Goal: Information Seeking & Learning: Learn about a topic

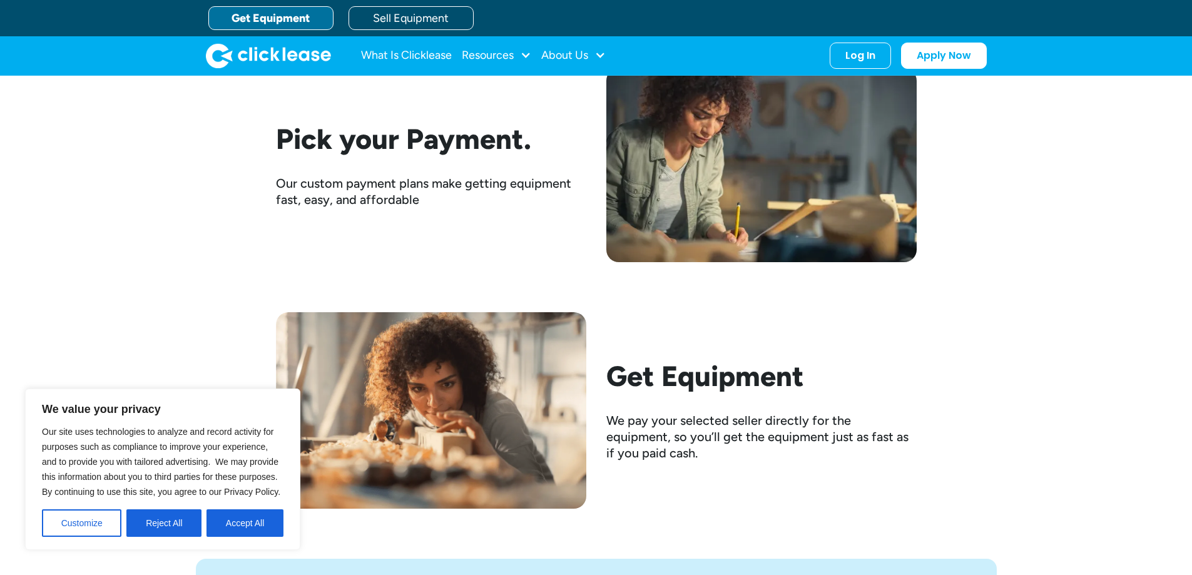
scroll to position [1907, 0]
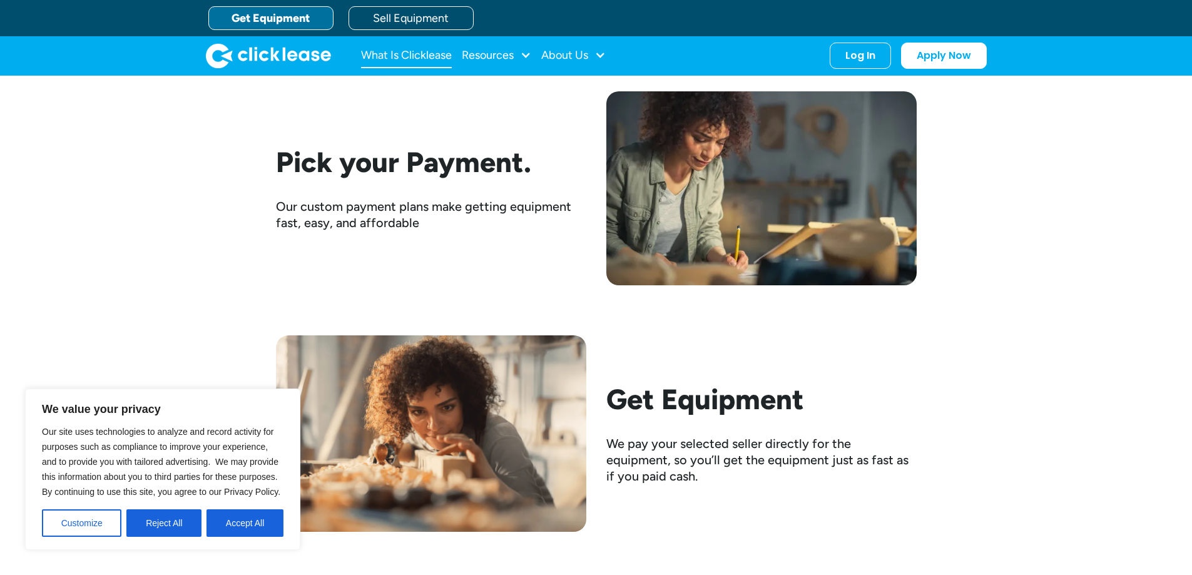
click at [407, 58] on link "What Is Clicklease" at bounding box center [406, 55] width 91 height 25
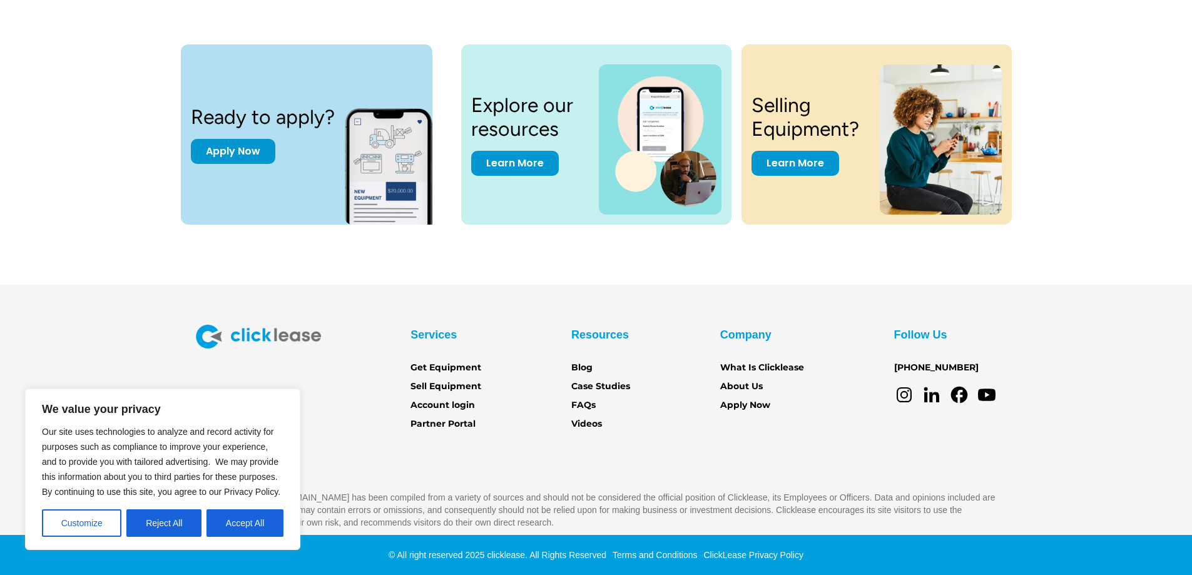
scroll to position [1731, 0]
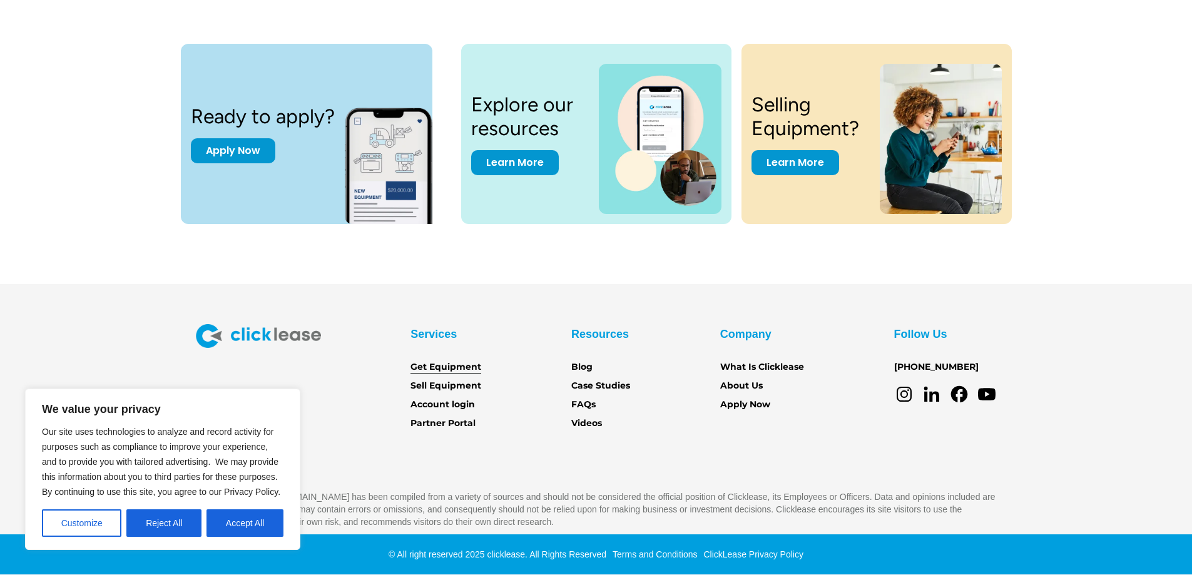
click at [455, 365] on link "Get Equipment" at bounding box center [445, 367] width 71 height 14
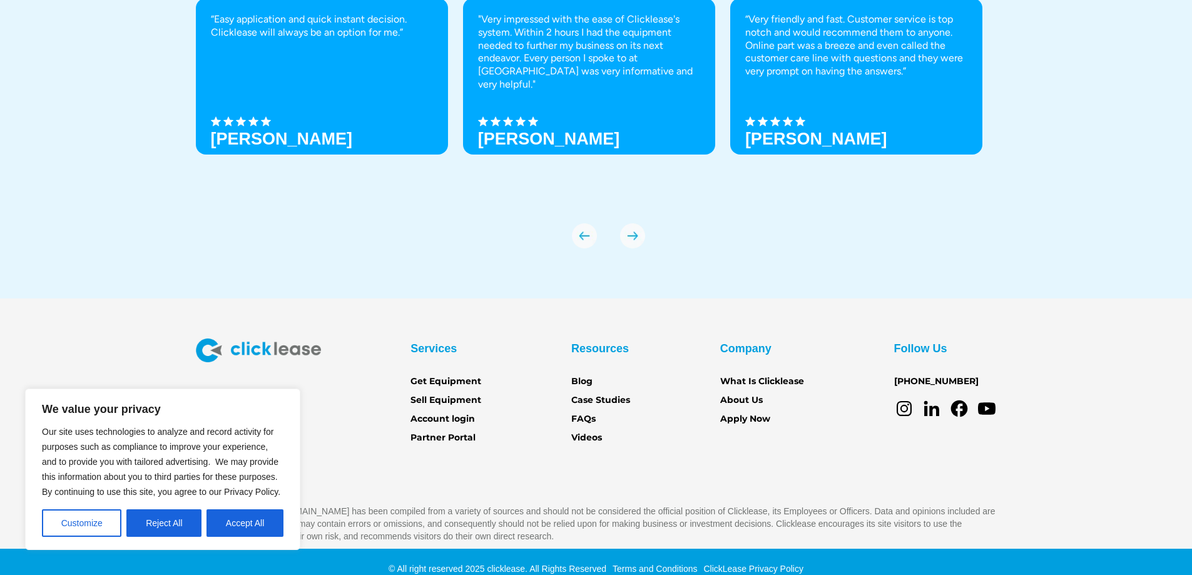
scroll to position [4410, 0]
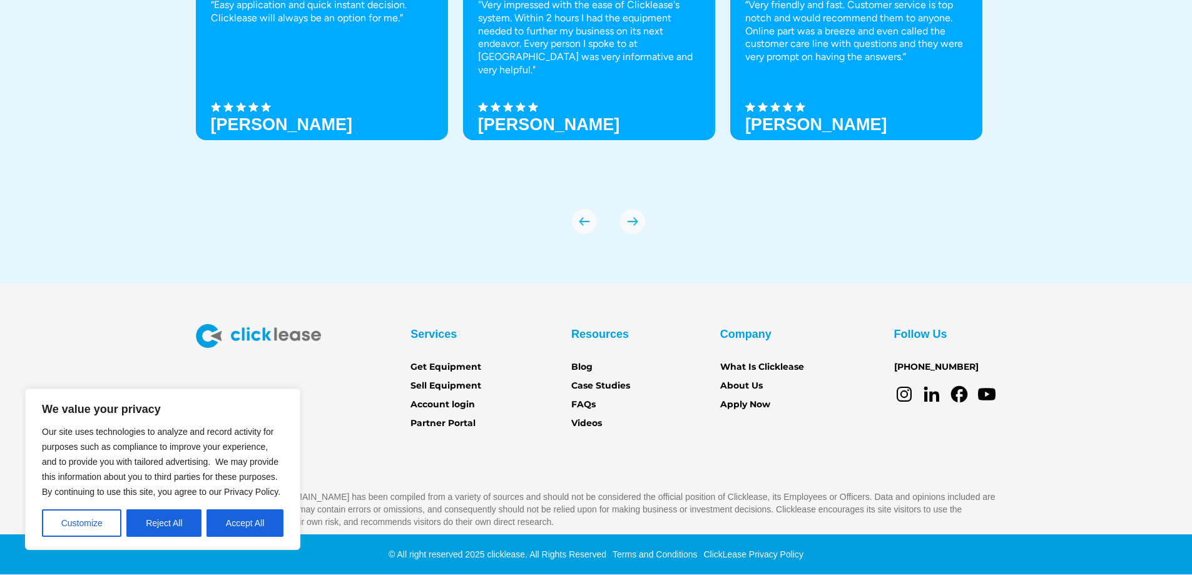
click at [223, 531] on button "Accept All" at bounding box center [244, 523] width 77 height 28
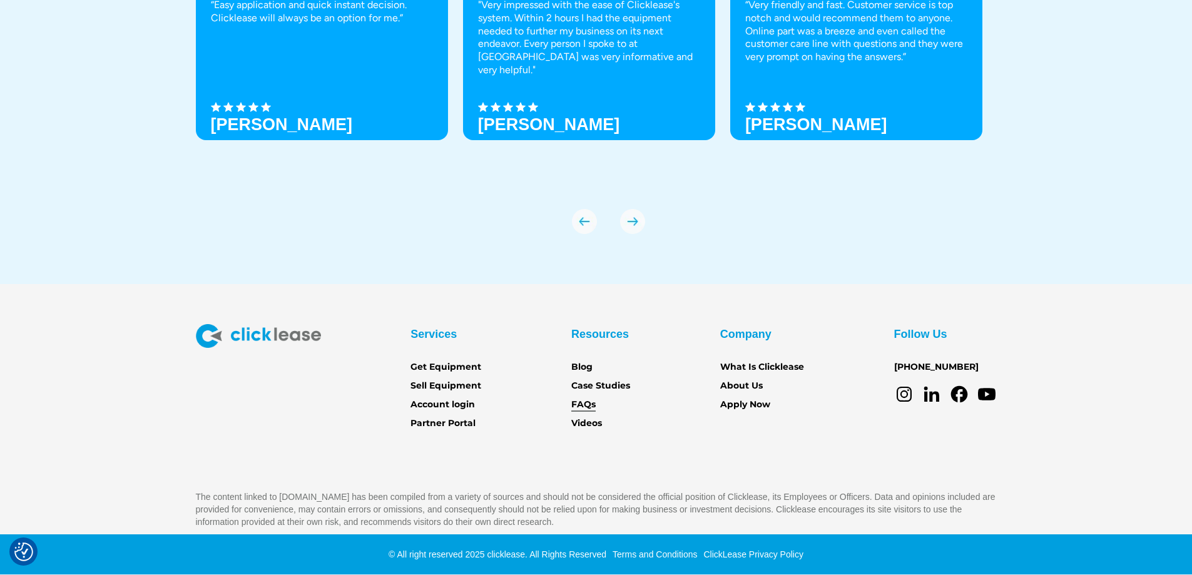
click at [577, 402] on link "FAQs" at bounding box center [583, 405] width 24 height 14
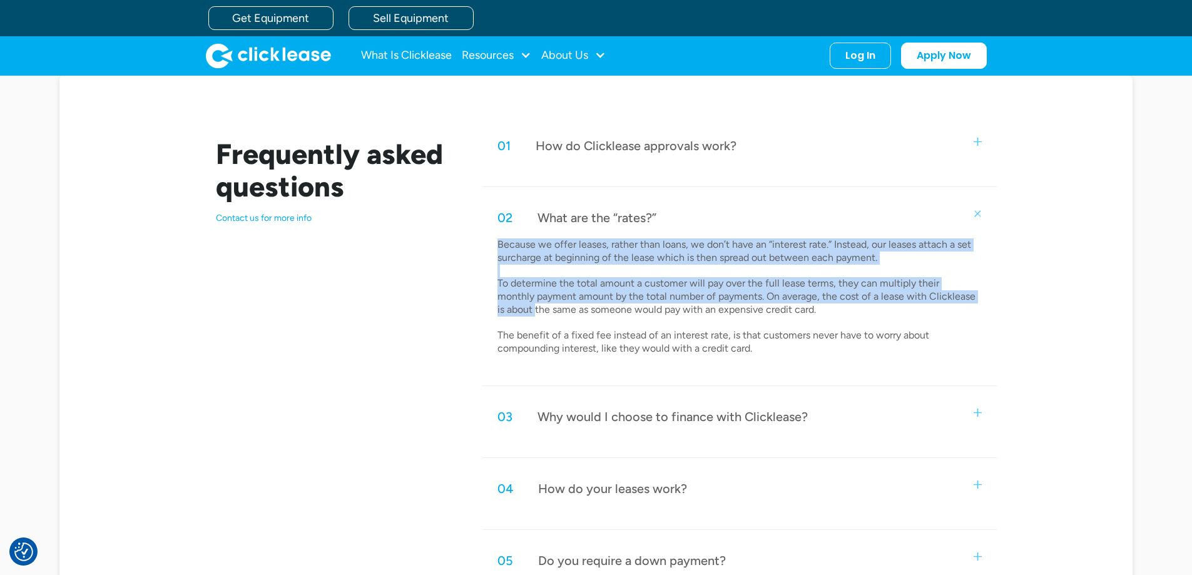
drag, startPoint x: 469, startPoint y: 248, endPoint x: 467, endPoint y: 304, distance: 55.7
click at [467, 304] on div "Frequently asked questions Contact us for more info 01 How do Clicklease approv…" at bounding box center [596, 435] width 801 height 621
click at [468, 288] on div "Frequently asked questions Contact us for more info 01 How do Clicklease approv…" at bounding box center [596, 435] width 801 height 621
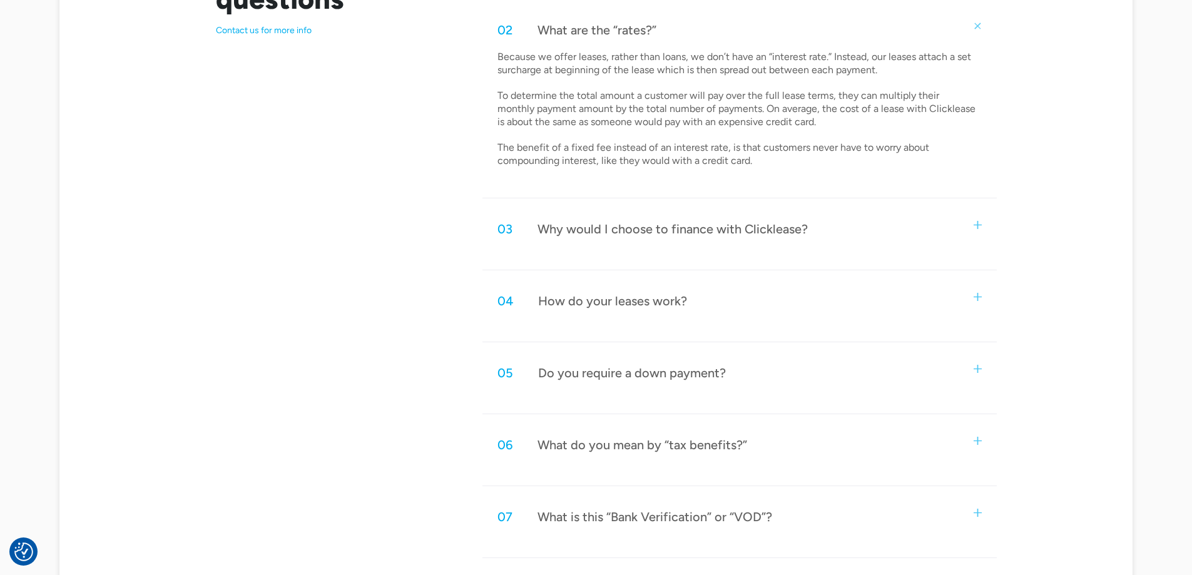
scroll to position [813, 0]
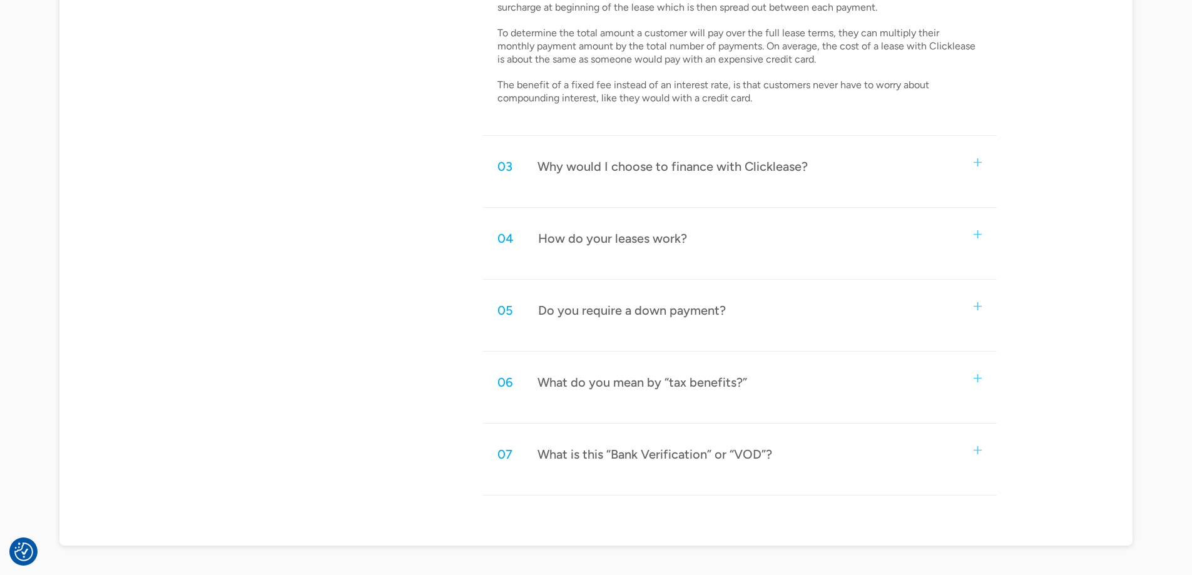
click at [627, 377] on div "What do you mean by “tax benefits?”" at bounding box center [642, 382] width 210 height 16
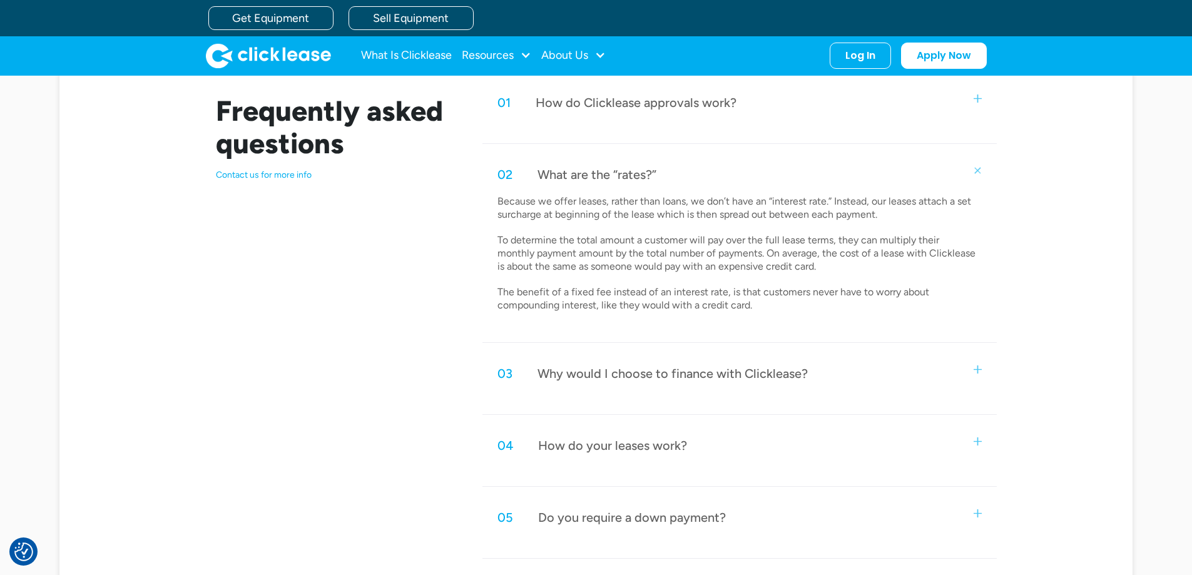
scroll to position [563, 0]
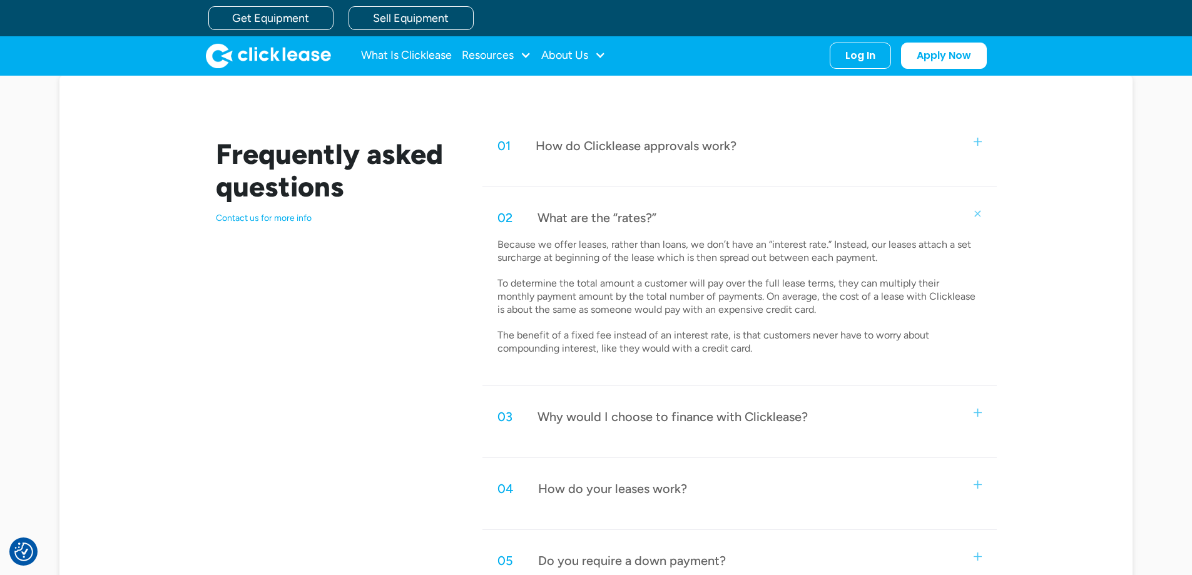
click at [628, 147] on div "How do Clicklease approvals work?" at bounding box center [636, 146] width 201 height 16
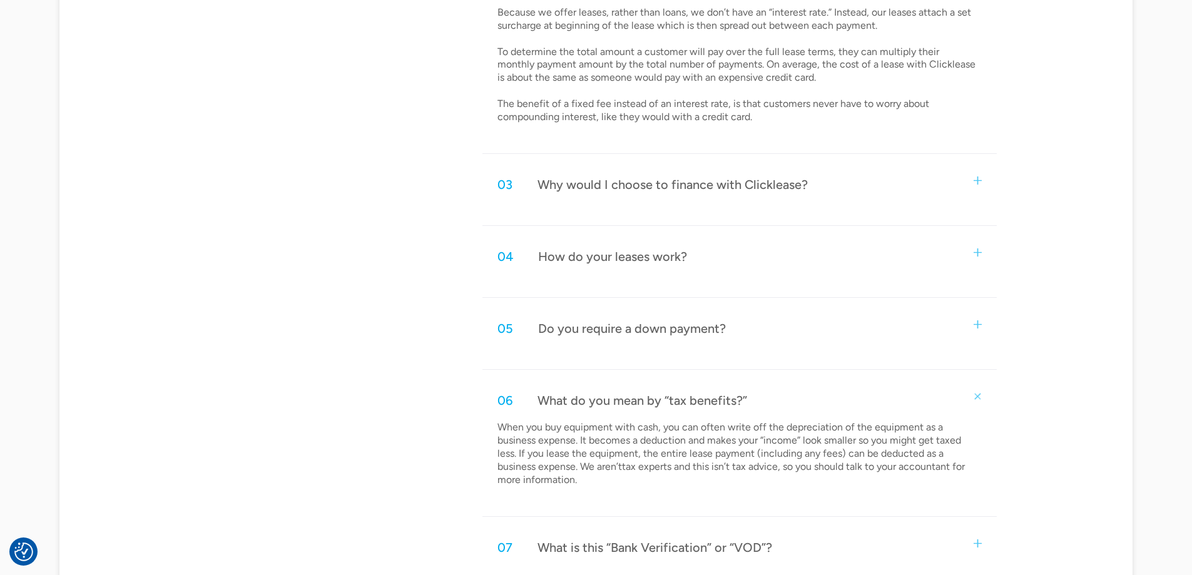
scroll to position [938, 0]
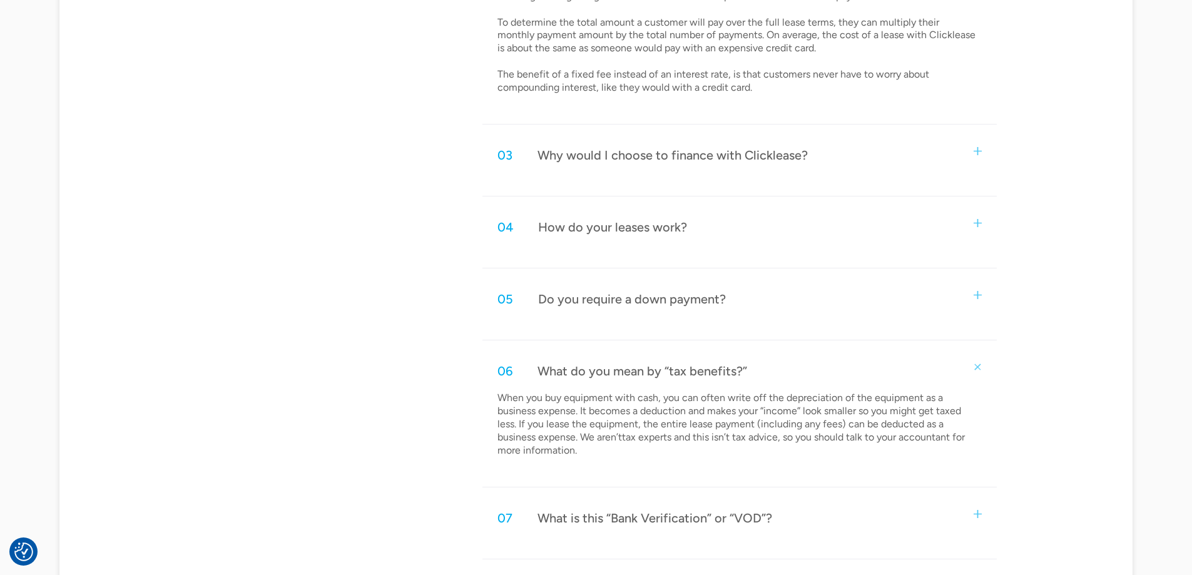
click at [749, 303] on div "05 Do you require a down payment?" at bounding box center [739, 298] width 514 height 41
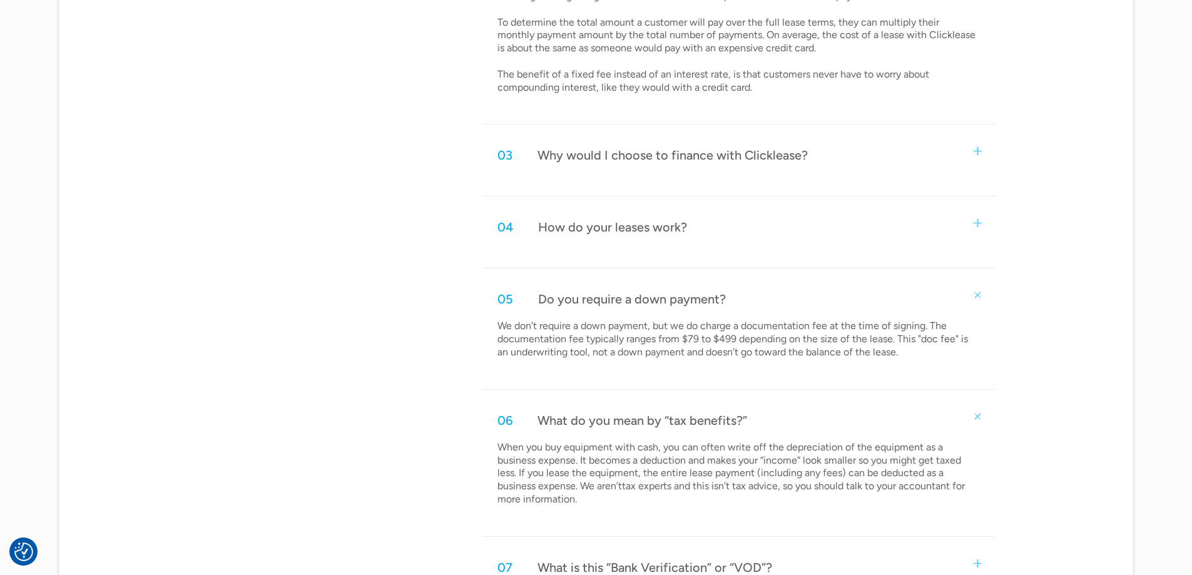
click at [757, 234] on div "04 How do your leases work?" at bounding box center [739, 226] width 514 height 41
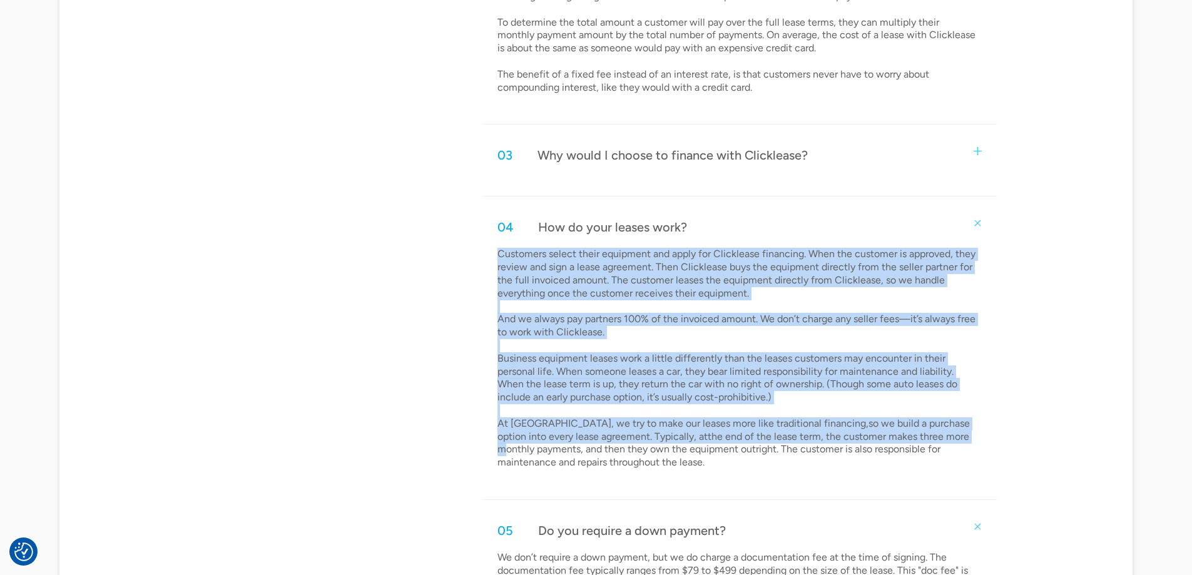
drag, startPoint x: 466, startPoint y: 258, endPoint x: 467, endPoint y: 445, distance: 187.1
click at [467, 445] on div "Frequently asked questions Contact us for more info 01 How do Clicklease approv…" at bounding box center [596, 295] width 801 height 1090
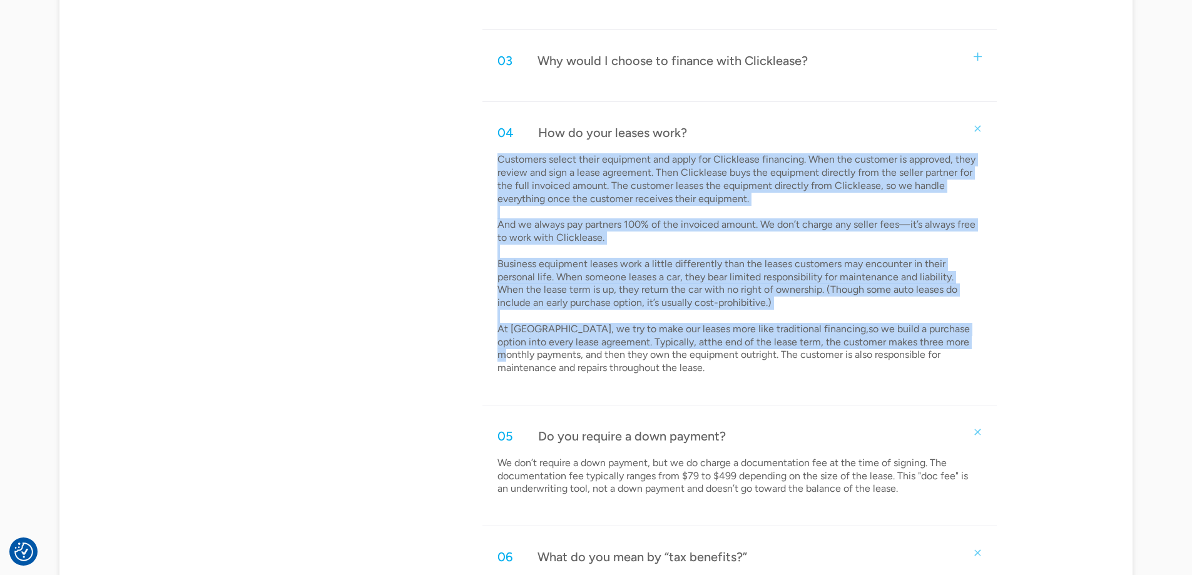
scroll to position [1064, 0]
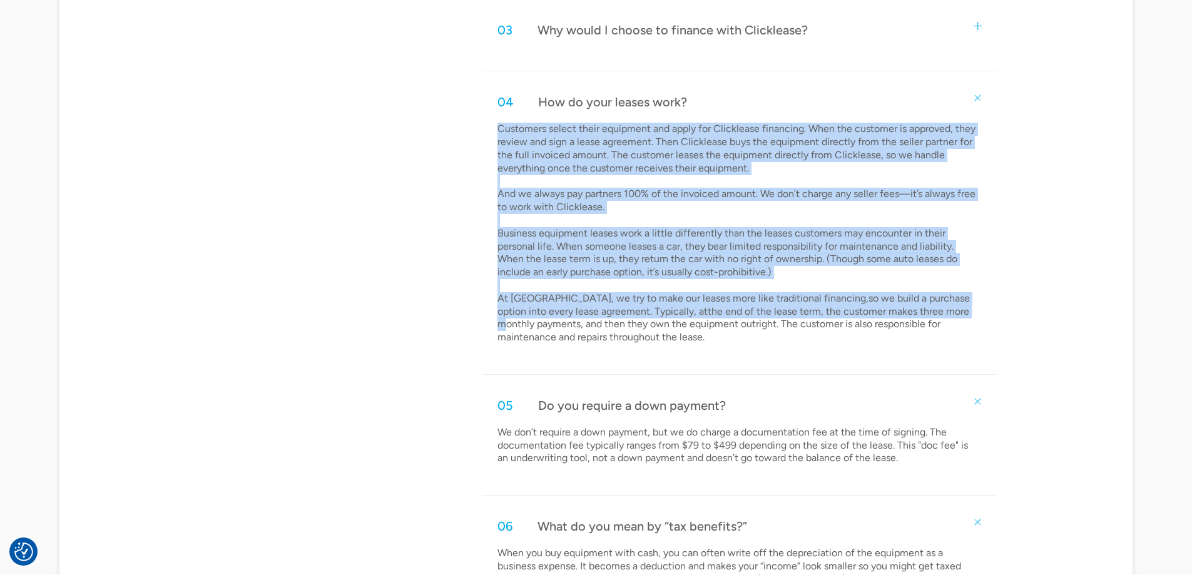
click at [435, 196] on div "Frequently asked questions Contact us for more info 01 How do Clicklease approv…" at bounding box center [596, 170] width 801 height 1090
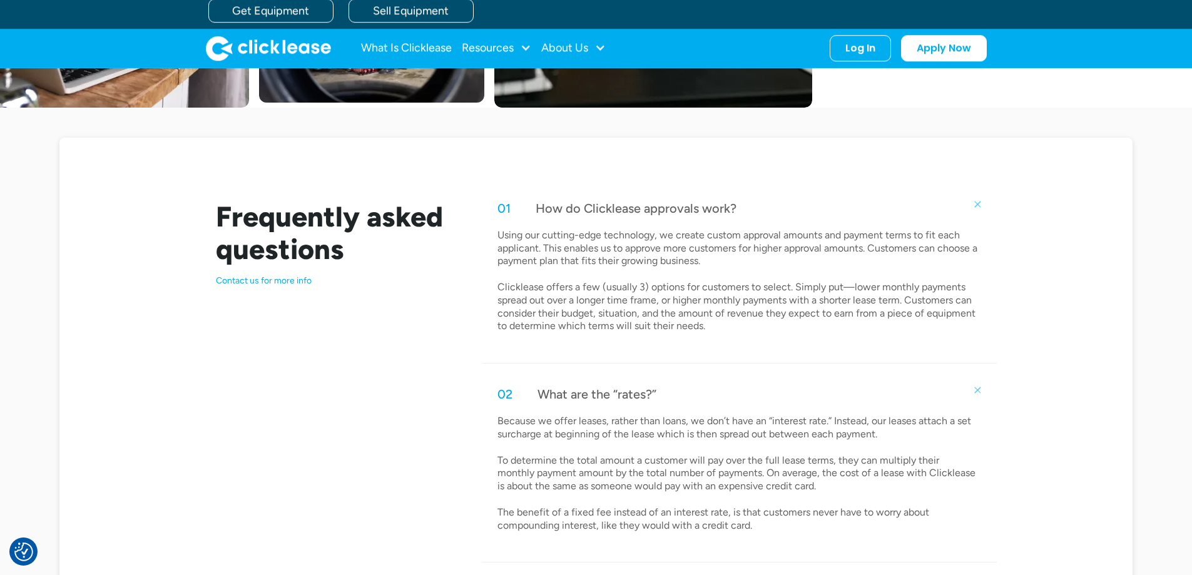
scroll to position [813, 0]
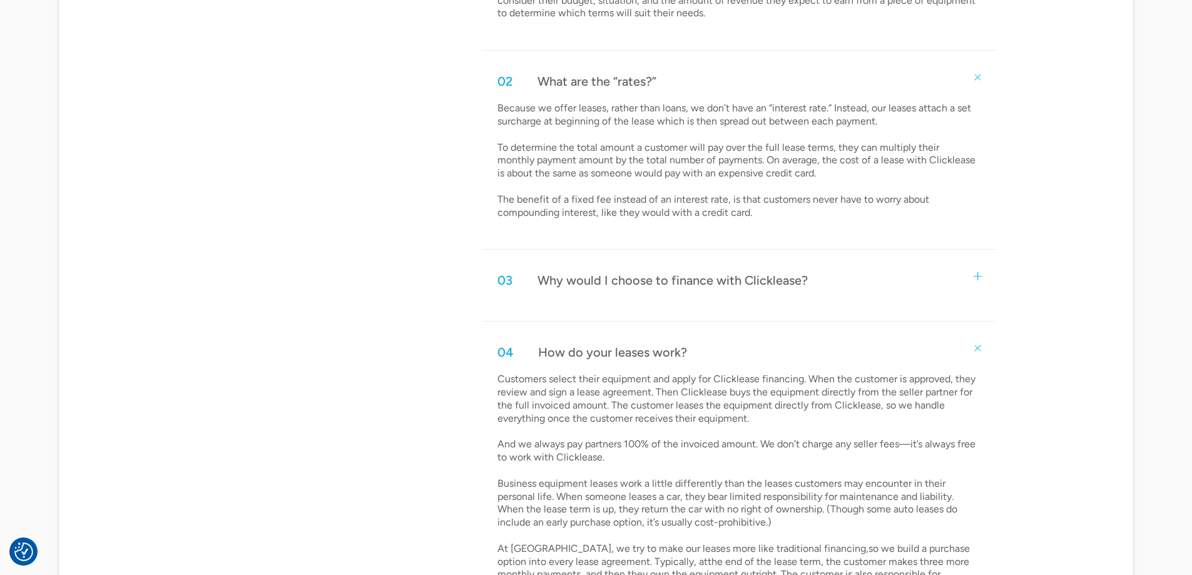
click at [651, 276] on div "Why would I choose to finance with Clicklease?" at bounding box center [672, 280] width 270 height 16
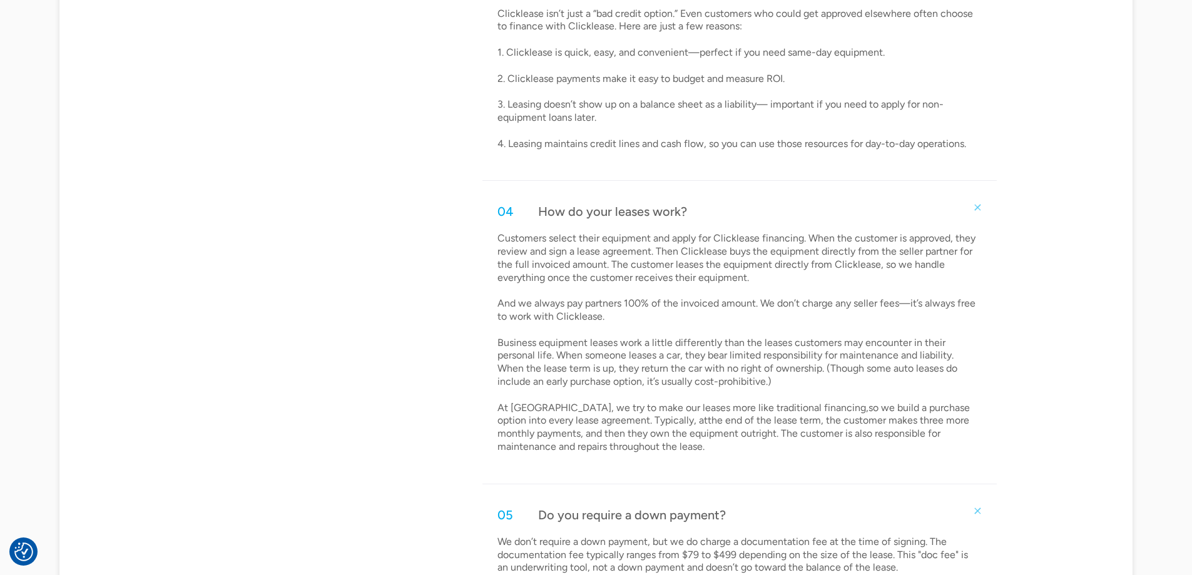
scroll to position [1189, 0]
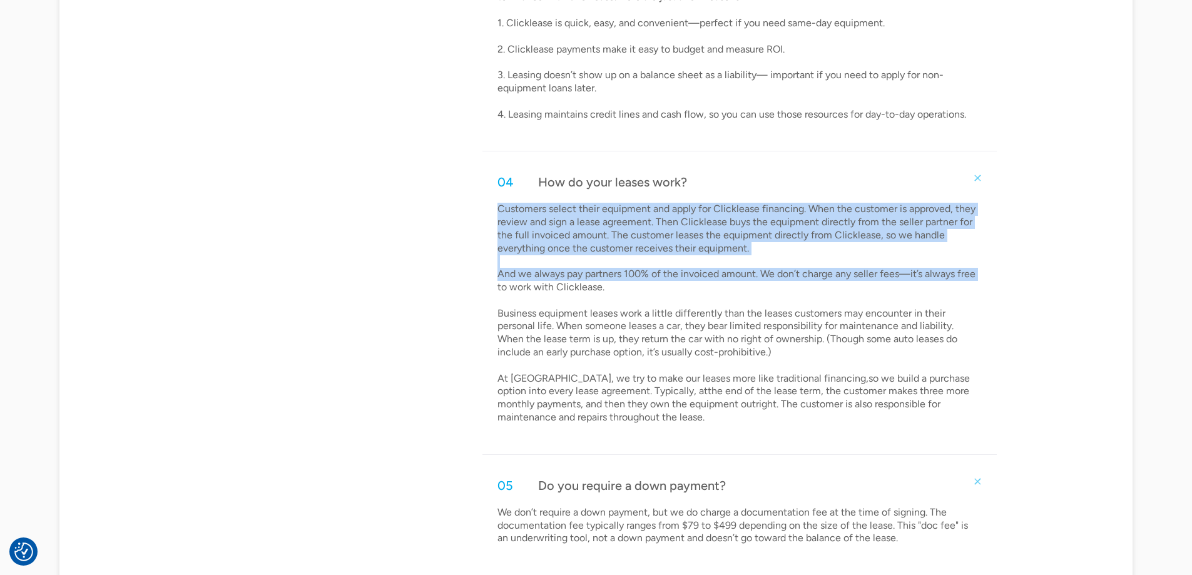
drag, startPoint x: 468, startPoint y: 209, endPoint x: 487, endPoint y: 292, distance: 84.8
click at [487, 292] on div "Frequently asked questions Contact us for more info 01 How do Clicklease approv…" at bounding box center [596, 147] width 801 height 1295
click at [444, 227] on div "Frequently asked questions Contact us for more info 01 How do Clicklease approv…" at bounding box center [596, 147] width 801 height 1295
click at [477, 220] on div "Frequently asked questions Contact us for more info 01 How do Clicklease approv…" at bounding box center [596, 147] width 801 height 1295
click at [492, 207] on div "Customers select their equipment and apply for Clicklease financing. When the c…" at bounding box center [739, 318] width 514 height 231
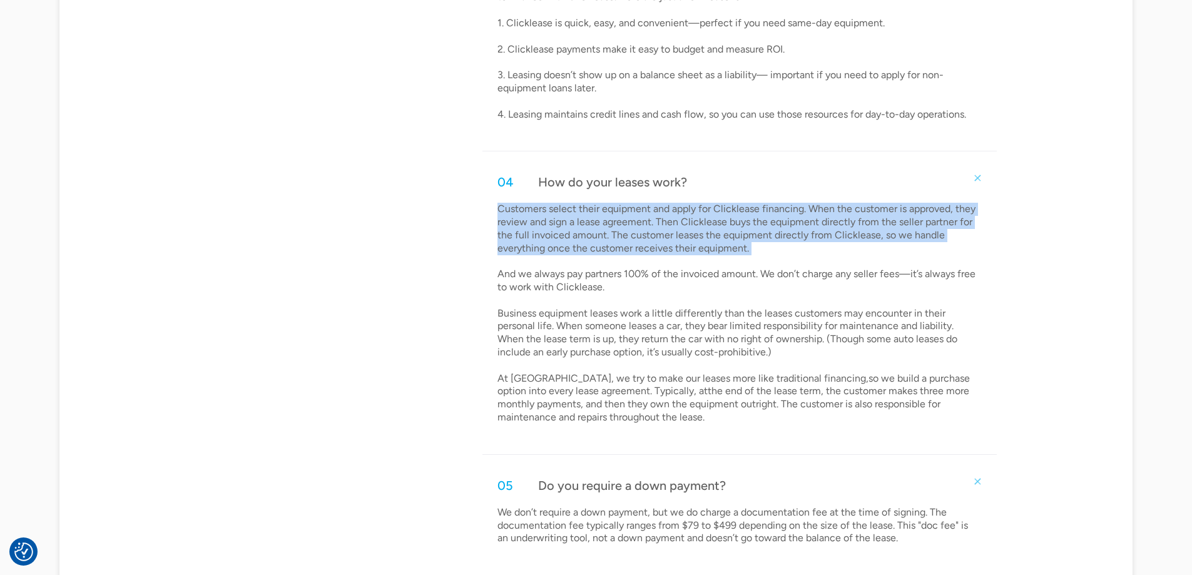
drag, startPoint x: 482, startPoint y: 204, endPoint x: 486, endPoint y: 261, distance: 57.7
click at [486, 261] on div "Frequently asked questions Contact us for more info 01 How do Clicklease approv…" at bounding box center [596, 147] width 801 height 1295
click at [655, 220] on p "Customers select their equipment and apply for Clicklease financing. When the c…" at bounding box center [737, 313] width 480 height 221
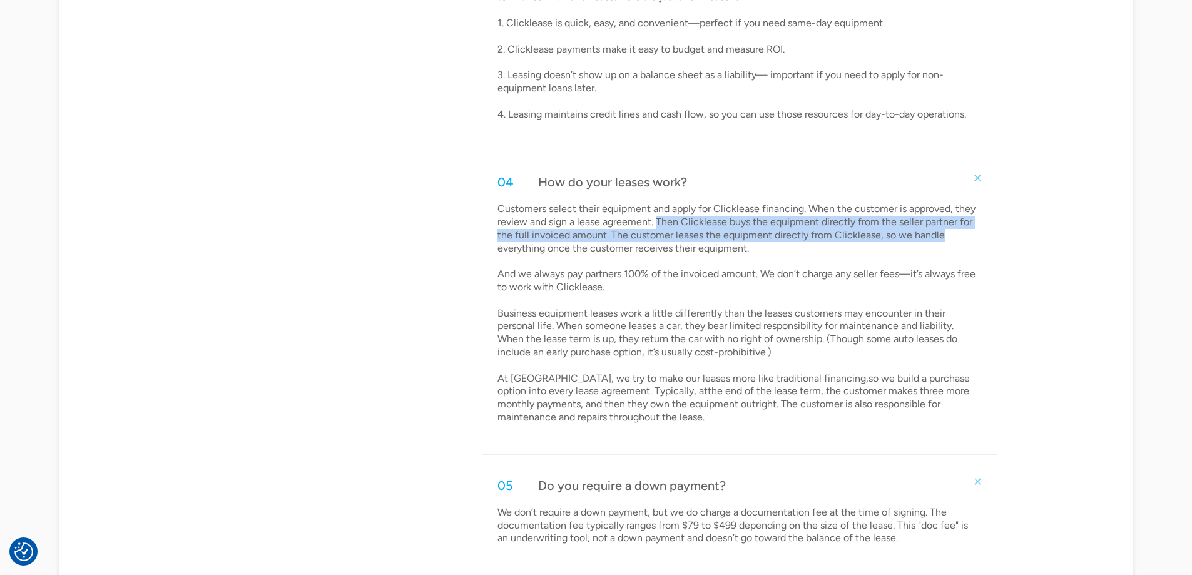
drag, startPoint x: 655, startPoint y: 220, endPoint x: 962, endPoint y: 235, distance: 306.9
click at [962, 235] on p "Customers select their equipment and apply for Clicklease financing. When the c…" at bounding box center [737, 313] width 480 height 221
click at [915, 233] on p "Customers select their equipment and apply for Clicklease financing. When the c…" at bounding box center [737, 313] width 480 height 221
drag, startPoint x: 654, startPoint y: 221, endPoint x: 965, endPoint y: 230, distance: 311.1
click at [965, 230] on p "Customers select their equipment and apply for Clicklease financing. When the c…" at bounding box center [737, 313] width 480 height 221
